Goal: Transaction & Acquisition: Purchase product/service

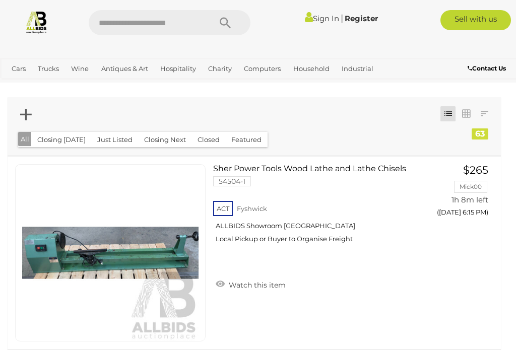
scroll to position [2, 0]
click at [317, 16] on link "Sign In" at bounding box center [322, 19] width 34 height 10
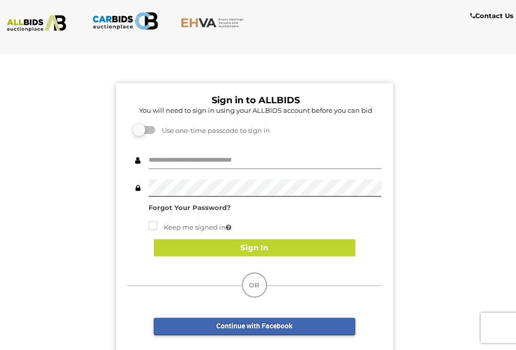
click at [340, 158] on input "text" at bounding box center [265, 161] width 233 height 18
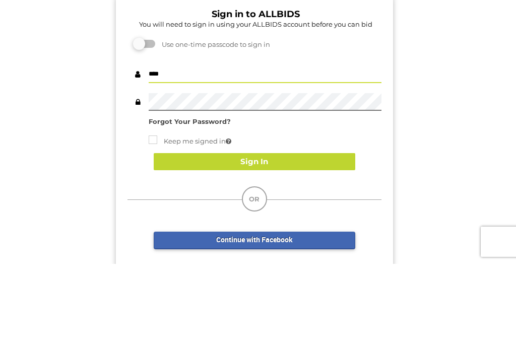
type input "****"
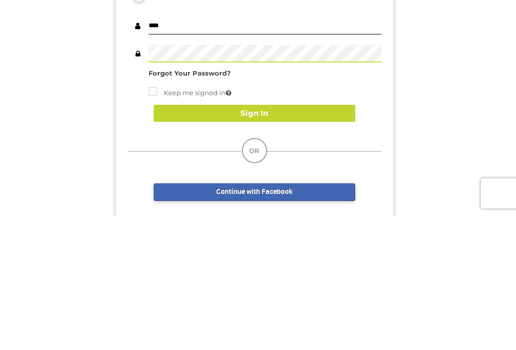
click at [197, 239] on button "Sign In" at bounding box center [255, 248] width 202 height 18
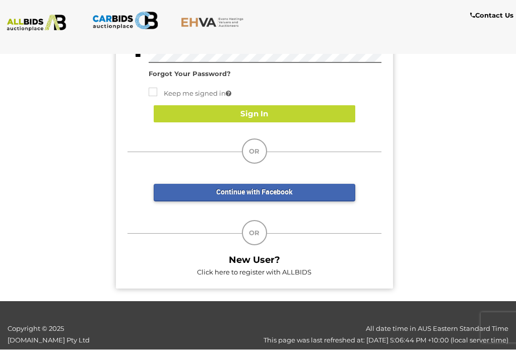
scroll to position [134, 0]
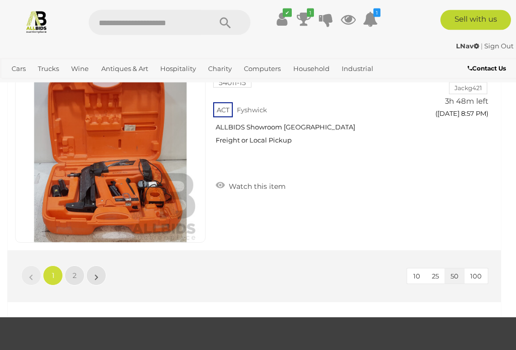
scroll to position [9613, 0]
click at [78, 272] on link "2" at bounding box center [75, 276] width 20 height 20
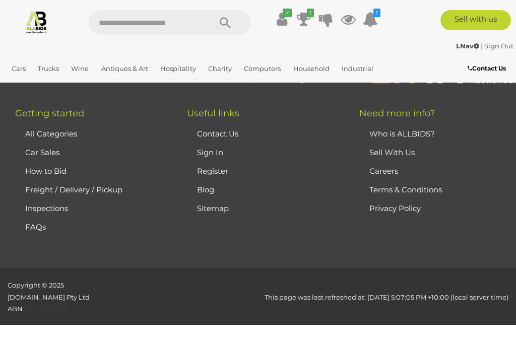
scroll to position [56, 0]
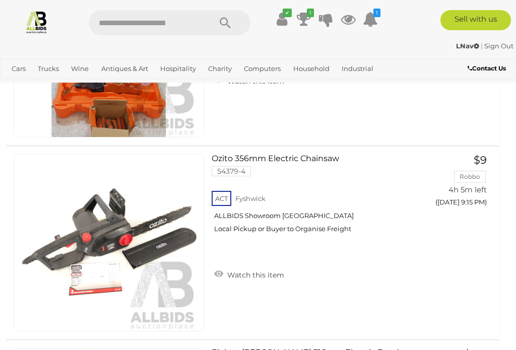
scroll to position [1371, 1]
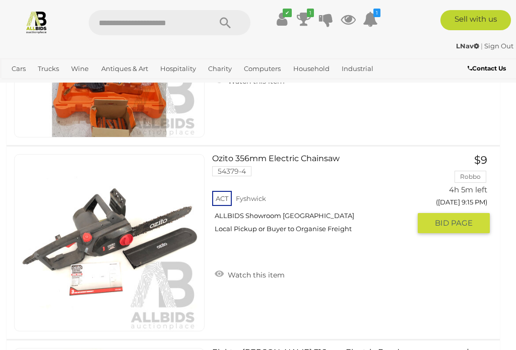
click at [460, 219] on span "BID PAGE" at bounding box center [454, 223] width 38 height 10
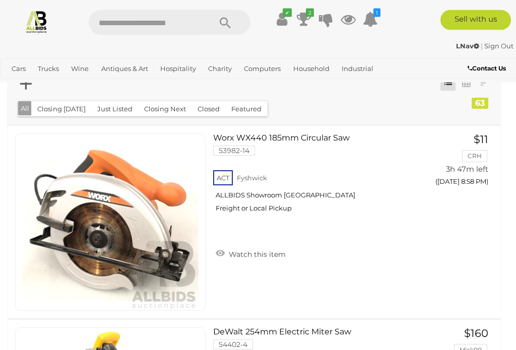
scroll to position [0, 0]
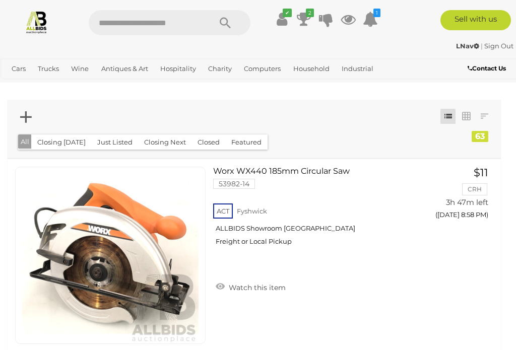
click at [375, 10] on icon "1" at bounding box center [377, 13] width 7 height 9
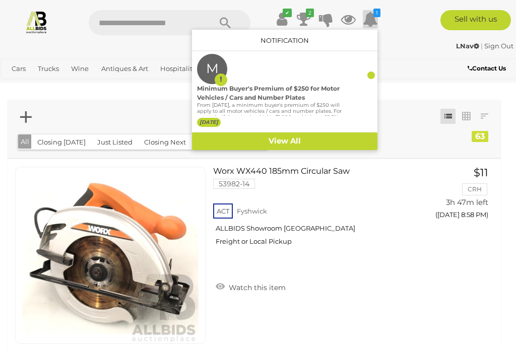
click at [418, 36] on div "✔ Track & Trace 2 1" at bounding box center [258, 19] width 516 height 38
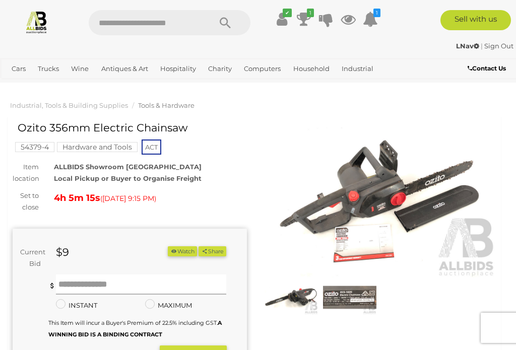
click at [80, 284] on input "text" at bounding box center [141, 285] width 171 height 20
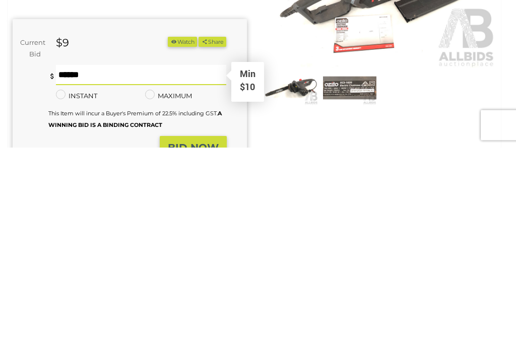
type input "**"
click at [184, 339] on button "BID NOW" at bounding box center [193, 351] width 67 height 24
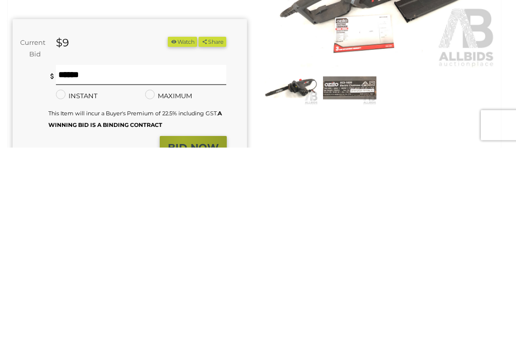
scroll to position [210, 0]
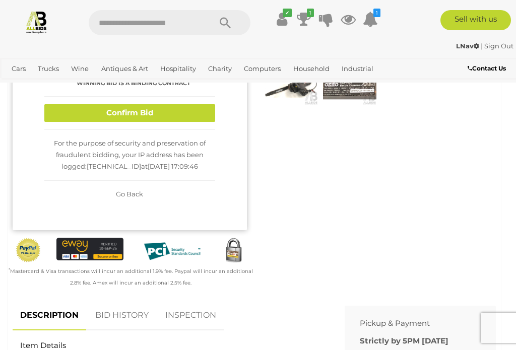
click at [63, 110] on button "Confirm Bid" at bounding box center [129, 113] width 171 height 18
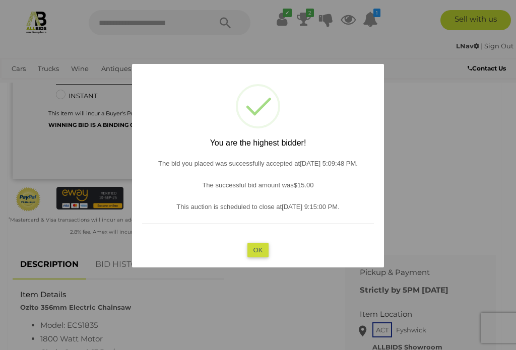
click at [453, 174] on div at bounding box center [258, 175] width 516 height 350
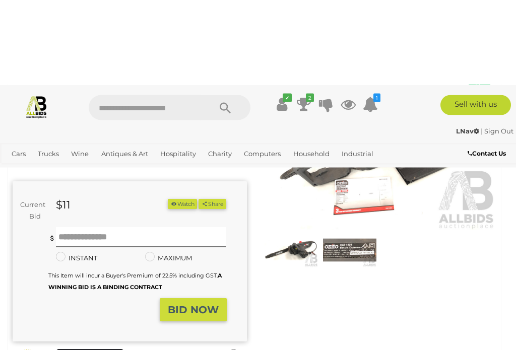
scroll to position [0, 0]
